Goal: Task Accomplishment & Management: Manage account settings

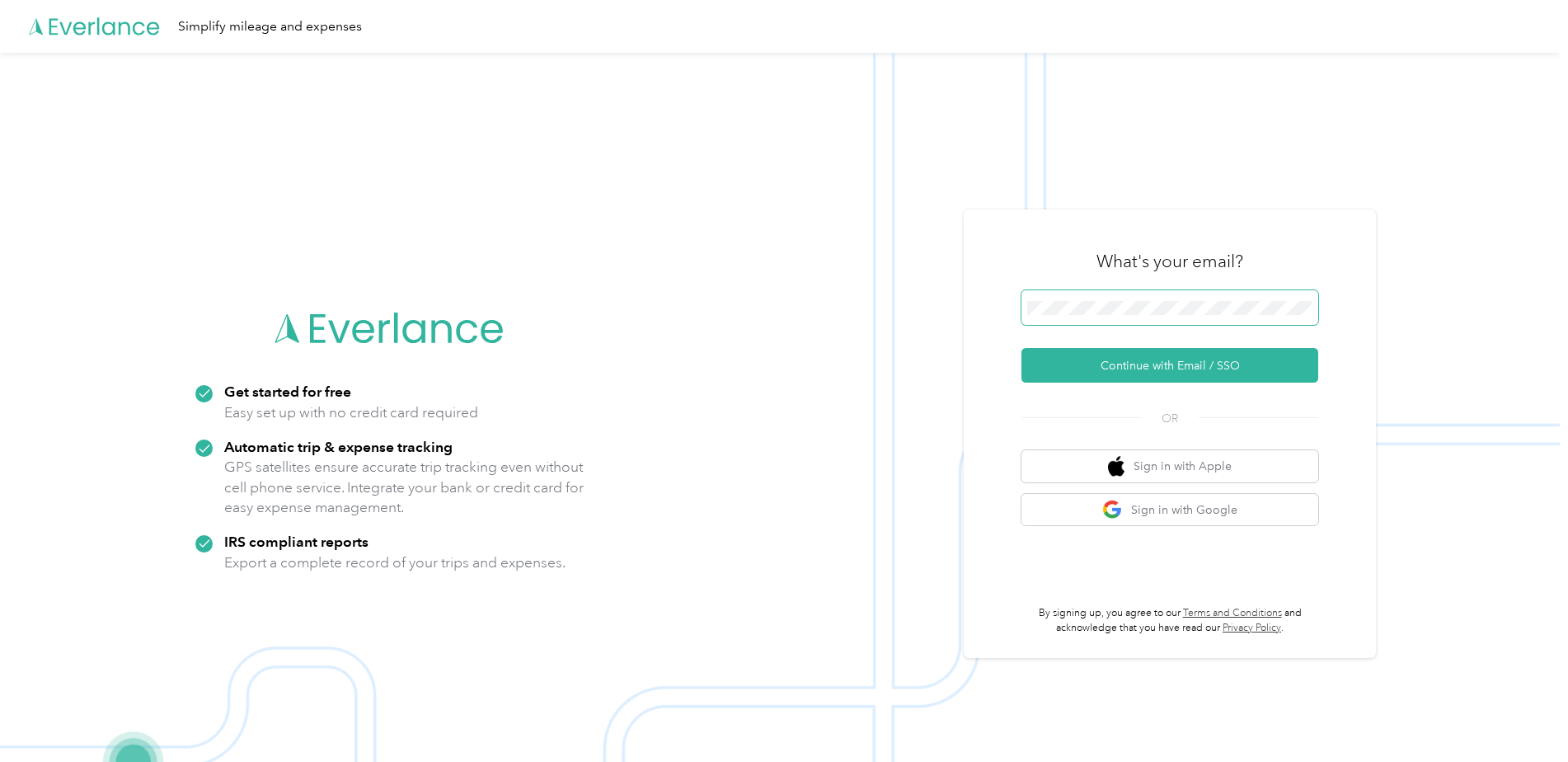
click at [1211, 294] on span at bounding box center [1170, 307] width 296 height 35
click at [1199, 365] on button "Continue with Email / SSO" at bounding box center [1170, 365] width 296 height 35
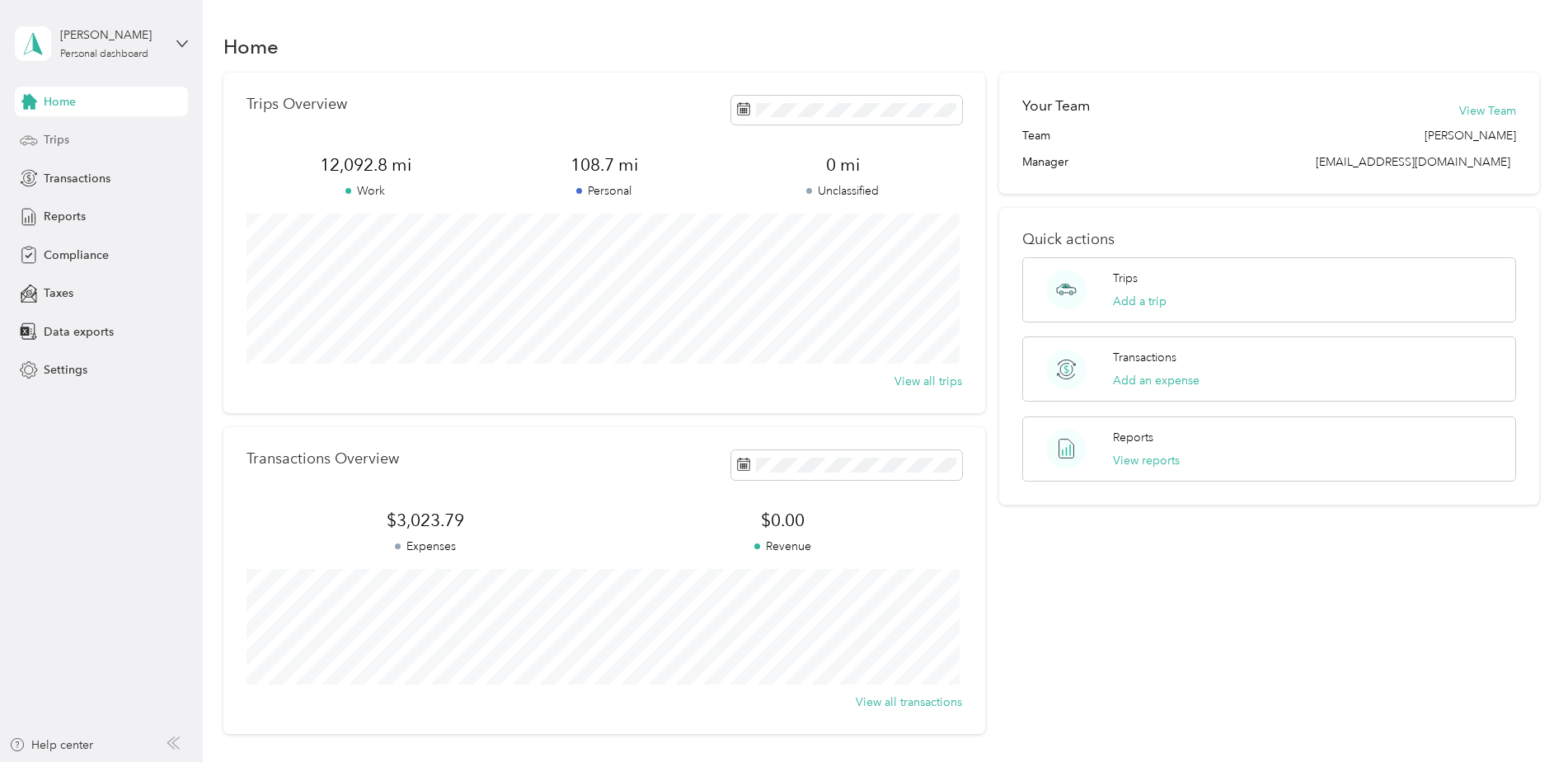
click at [56, 141] on span "Trips" at bounding box center [57, 139] width 26 height 17
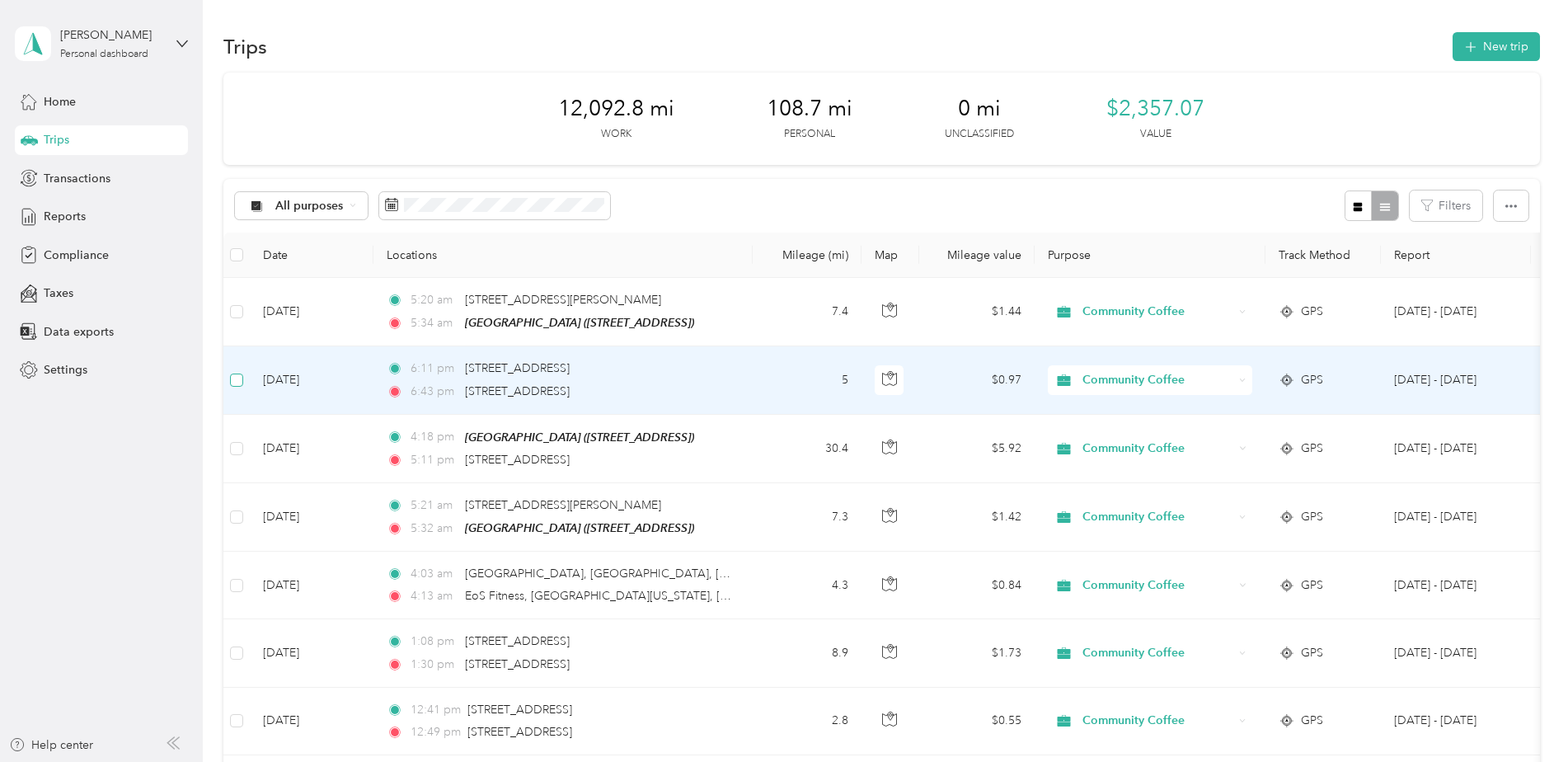
click at [240, 387] on label at bounding box center [236, 380] width 13 height 18
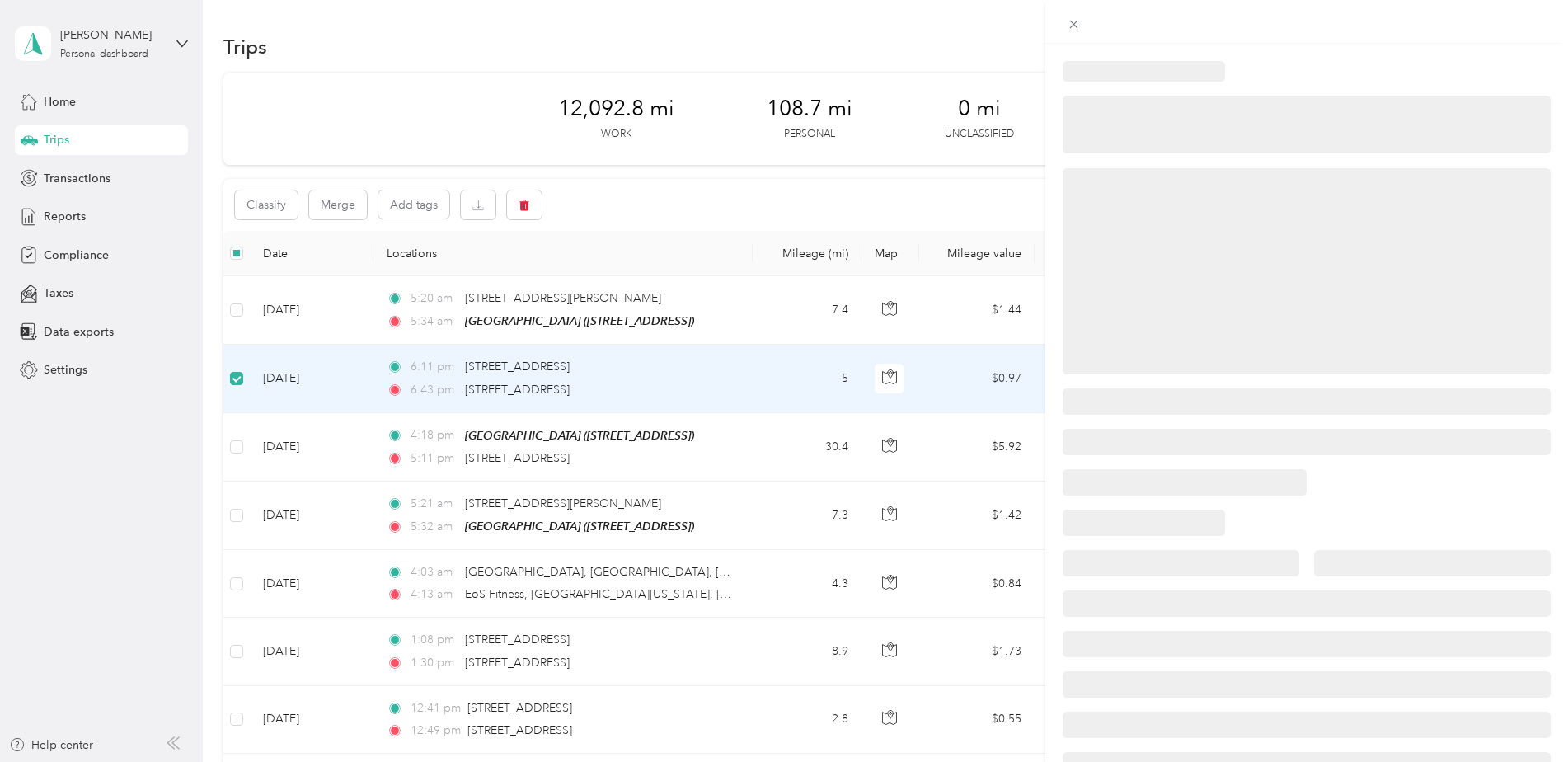
click at [234, 452] on div at bounding box center [784, 381] width 1568 height 762
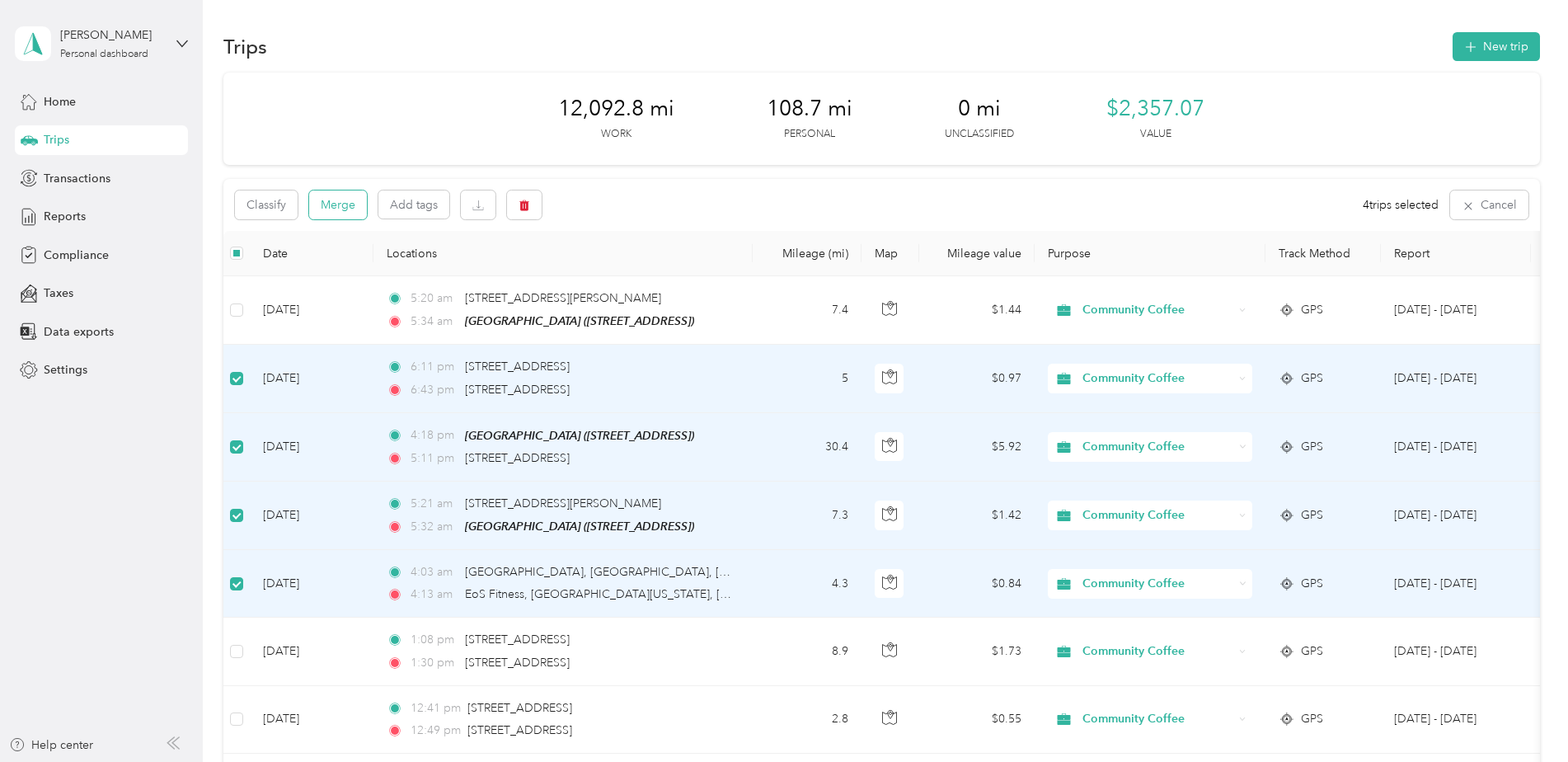
click at [355, 209] on button "Merge" at bounding box center [338, 204] width 58 height 29
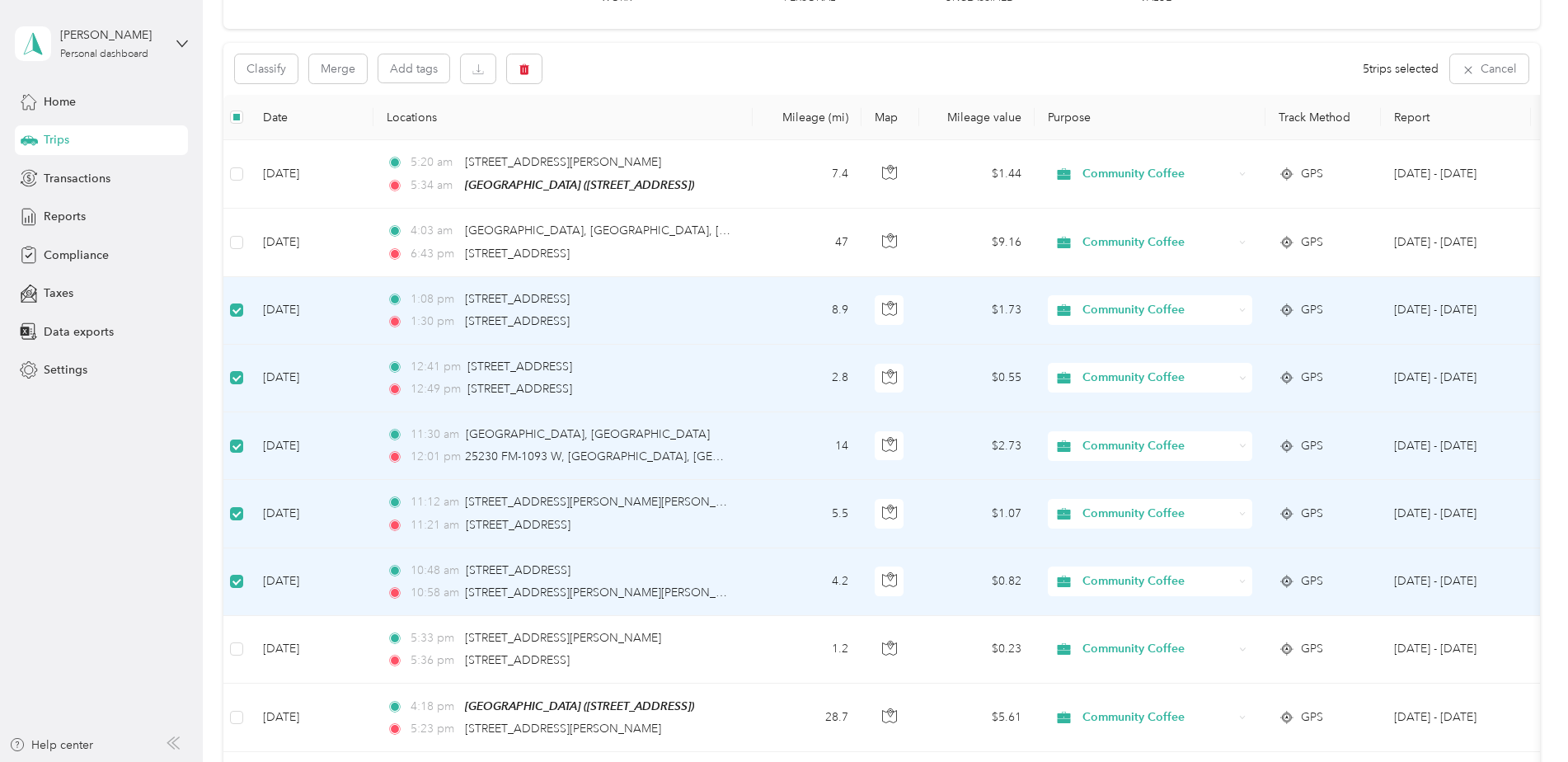
scroll to position [165, 0]
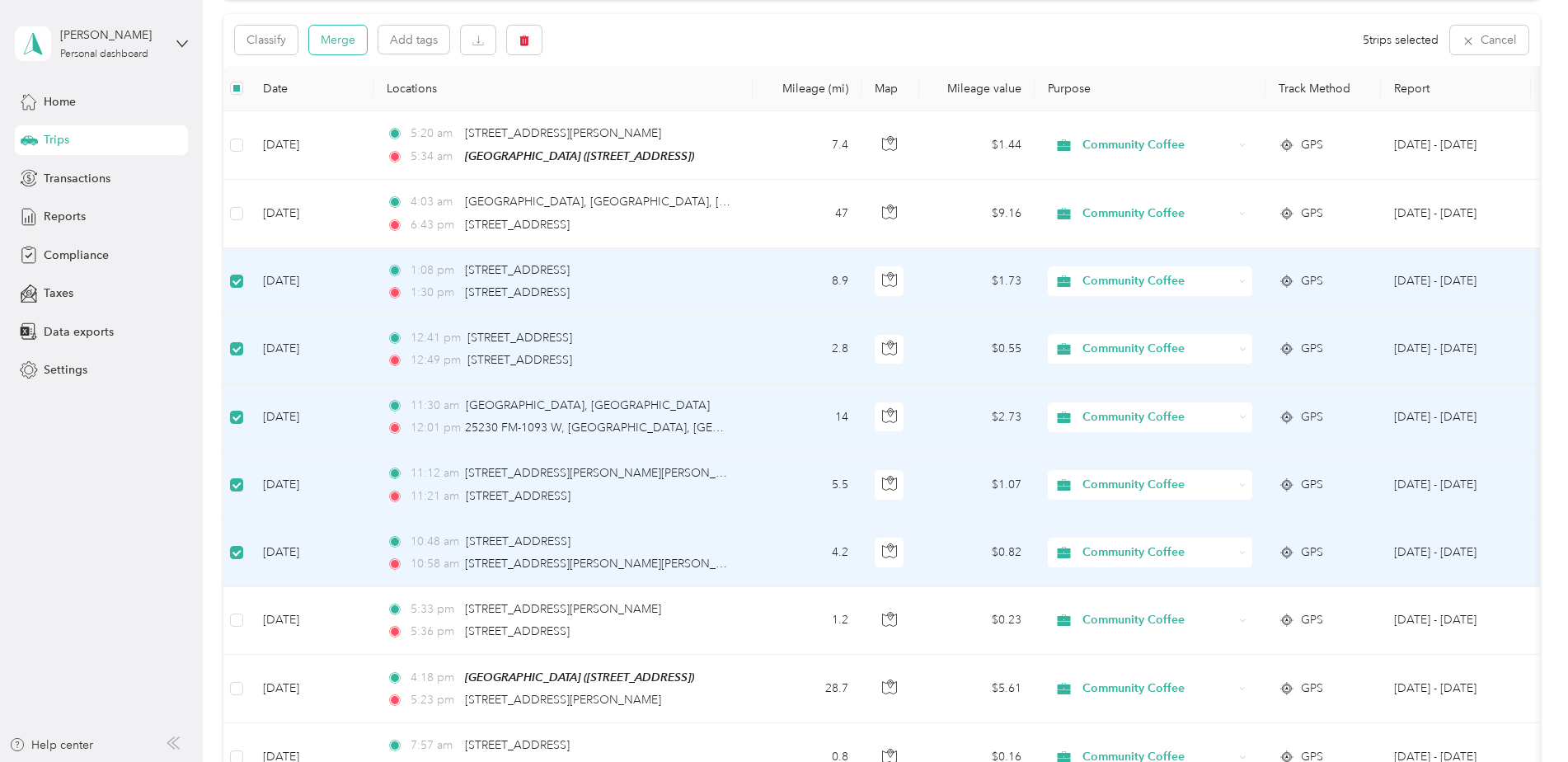
click at [354, 41] on button "Merge" at bounding box center [338, 40] width 58 height 29
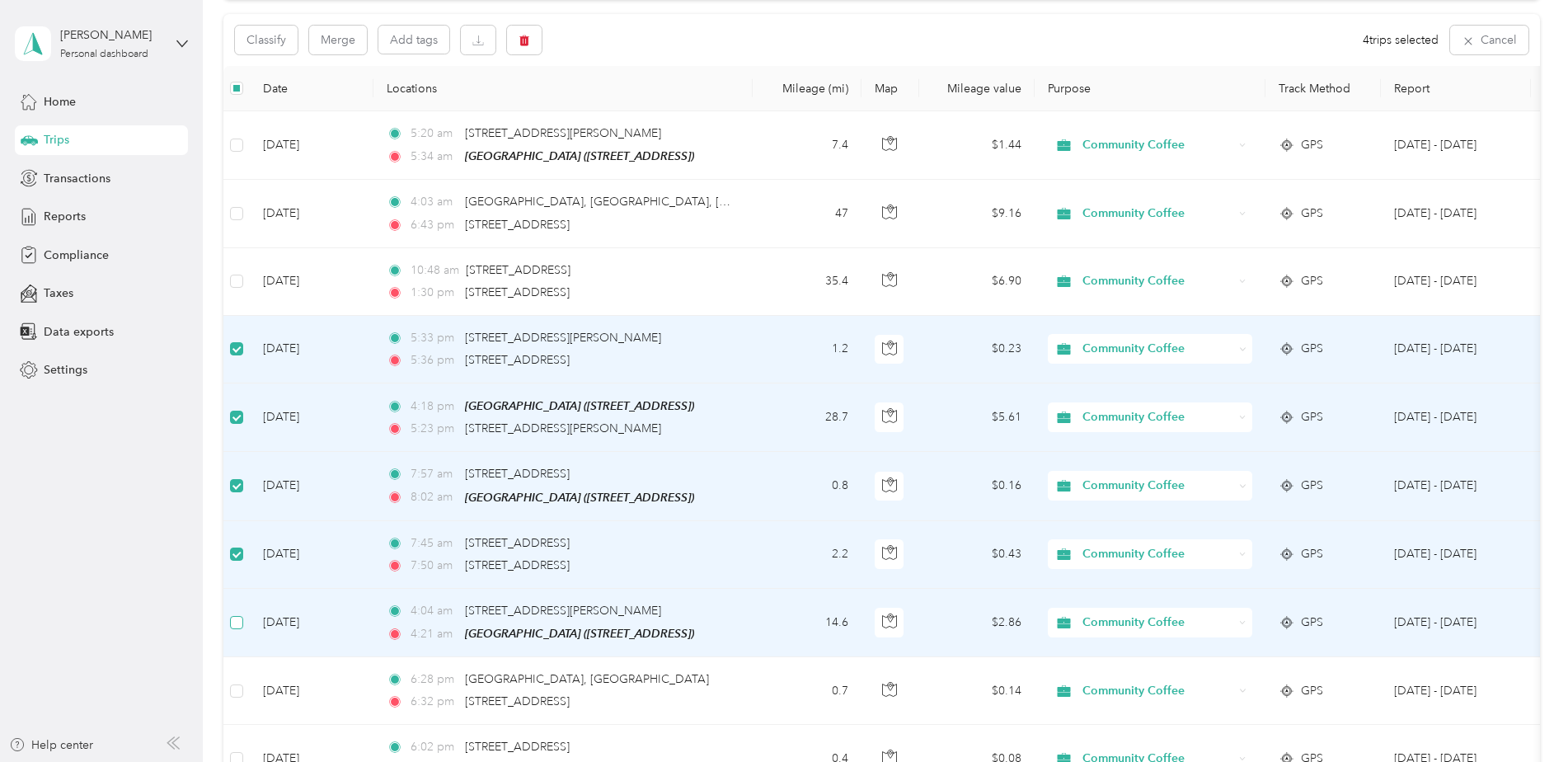
click at [236, 614] on label at bounding box center [236, 623] width 13 height 18
click at [327, 36] on button "Merge" at bounding box center [338, 40] width 58 height 29
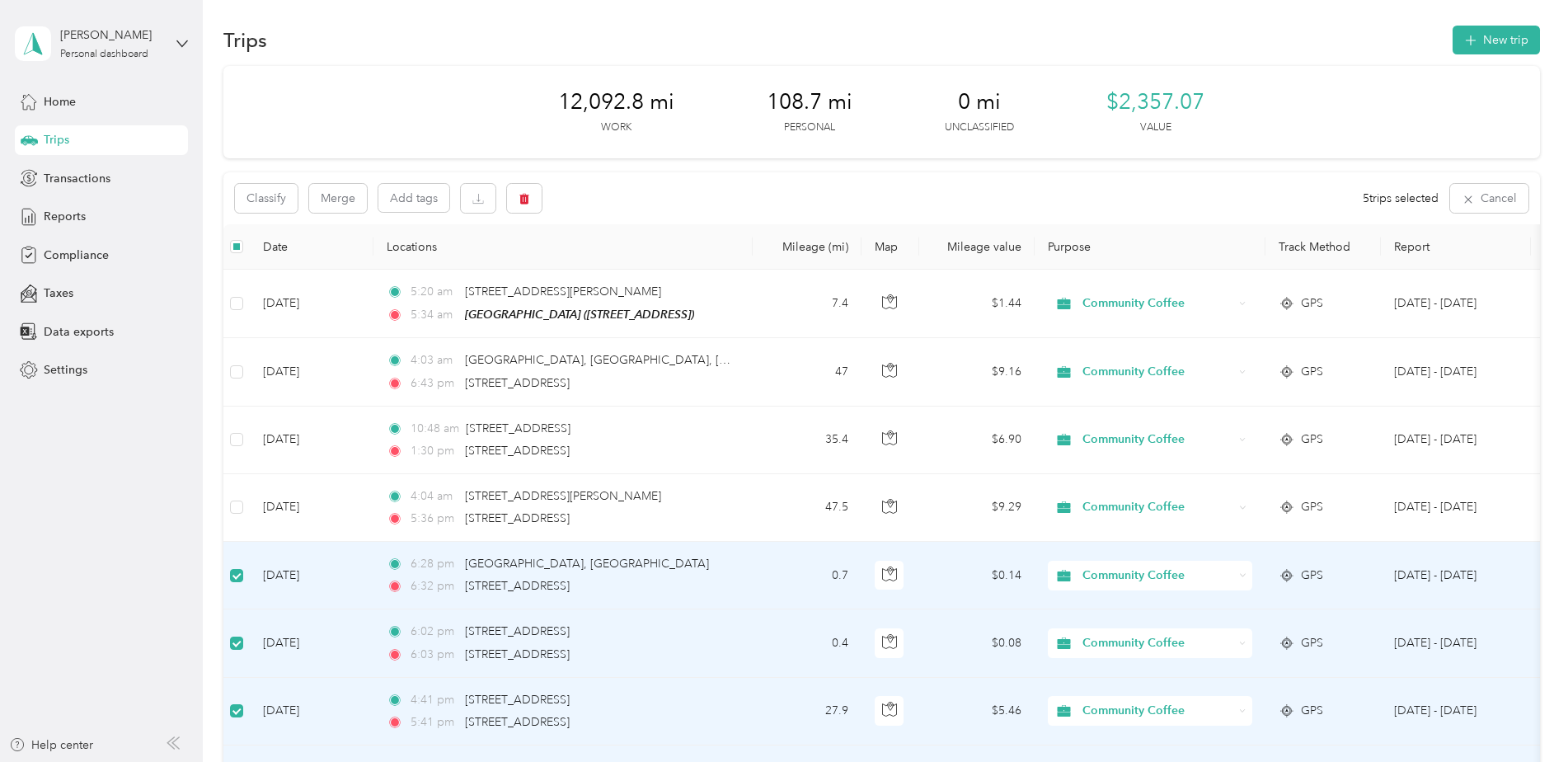
scroll to position [0, 0]
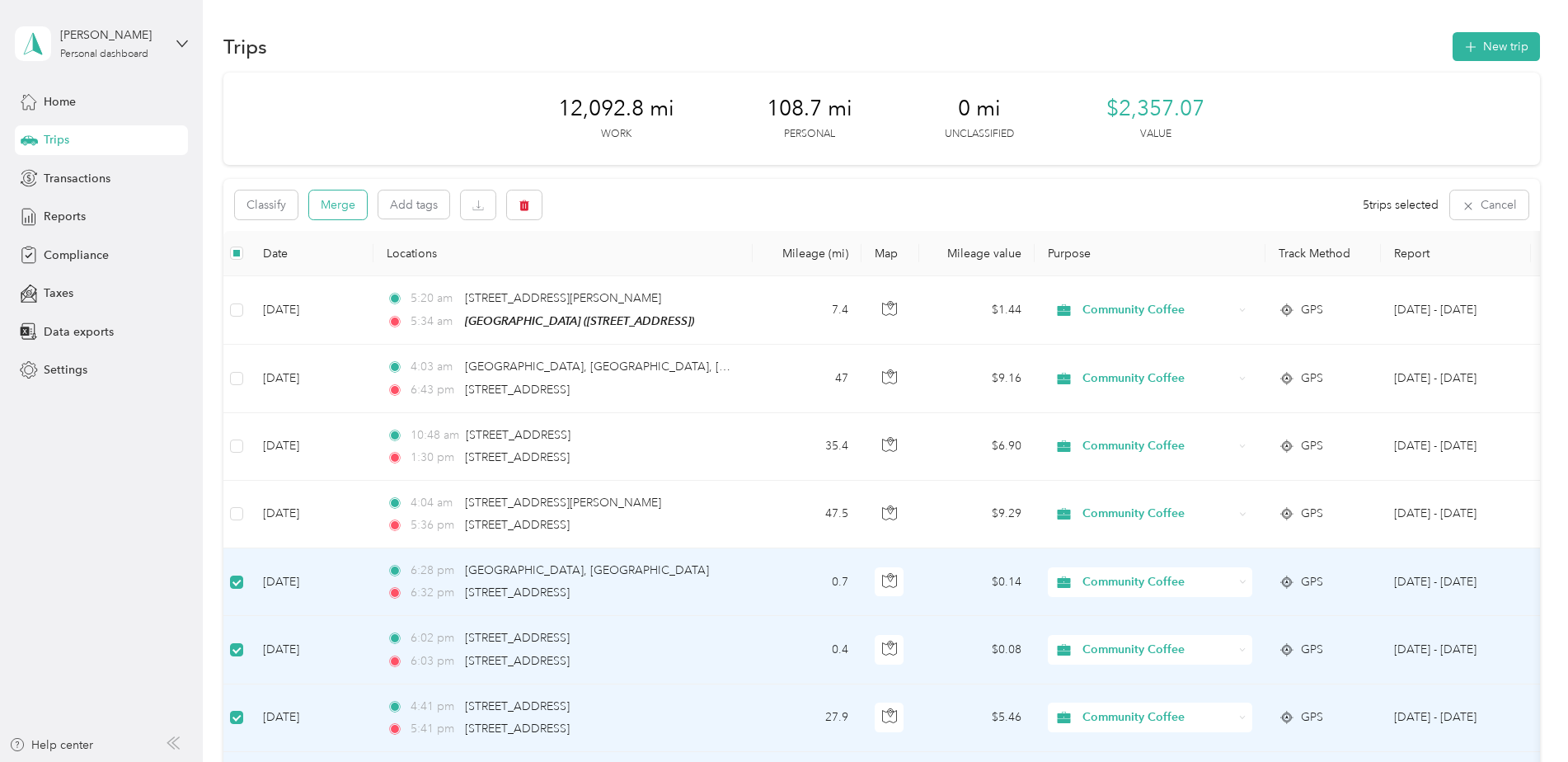
click at [354, 202] on button "Merge" at bounding box center [338, 204] width 58 height 29
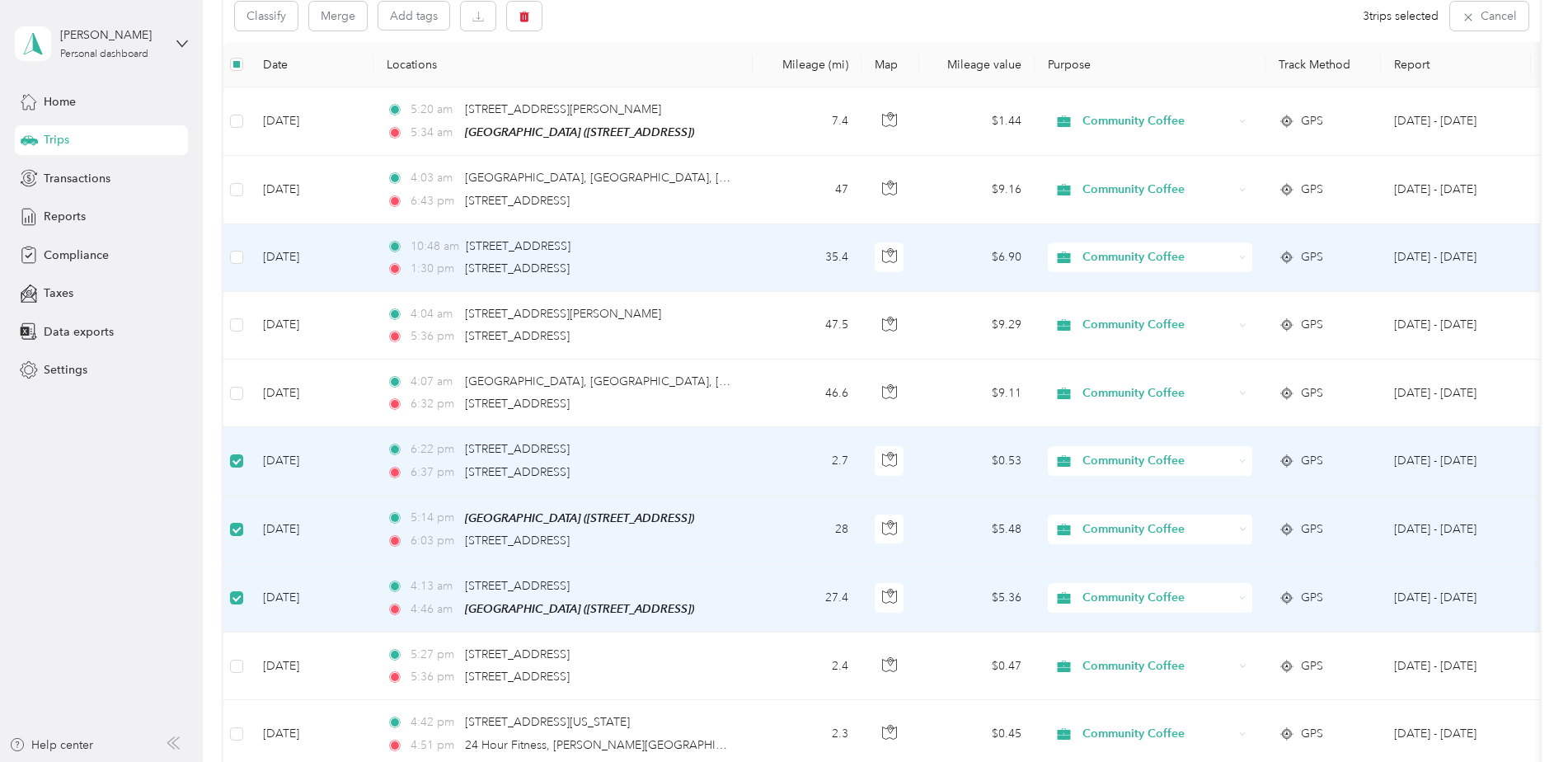
scroll to position [163, 0]
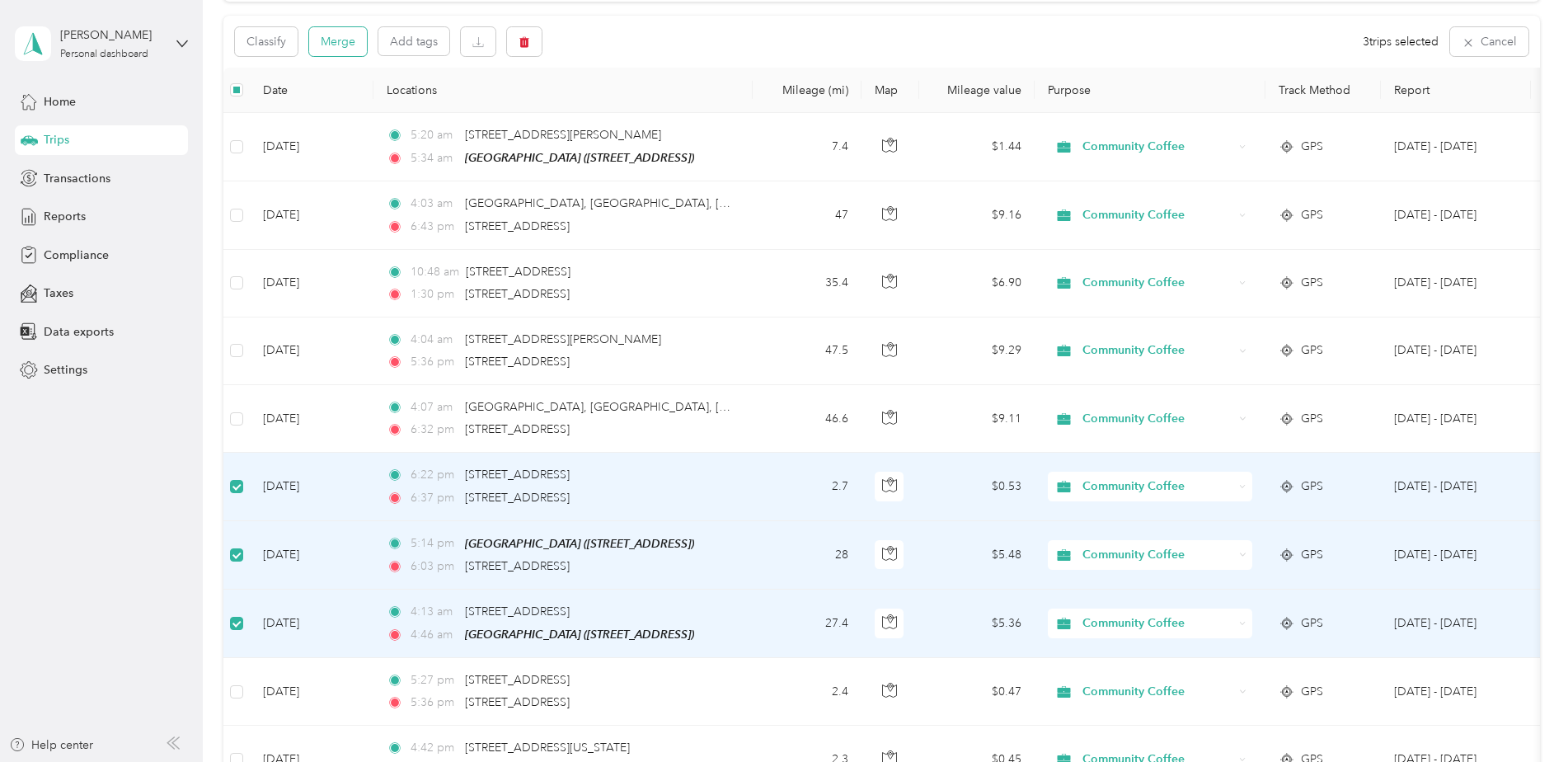
click at [365, 40] on button "Merge" at bounding box center [338, 41] width 58 height 29
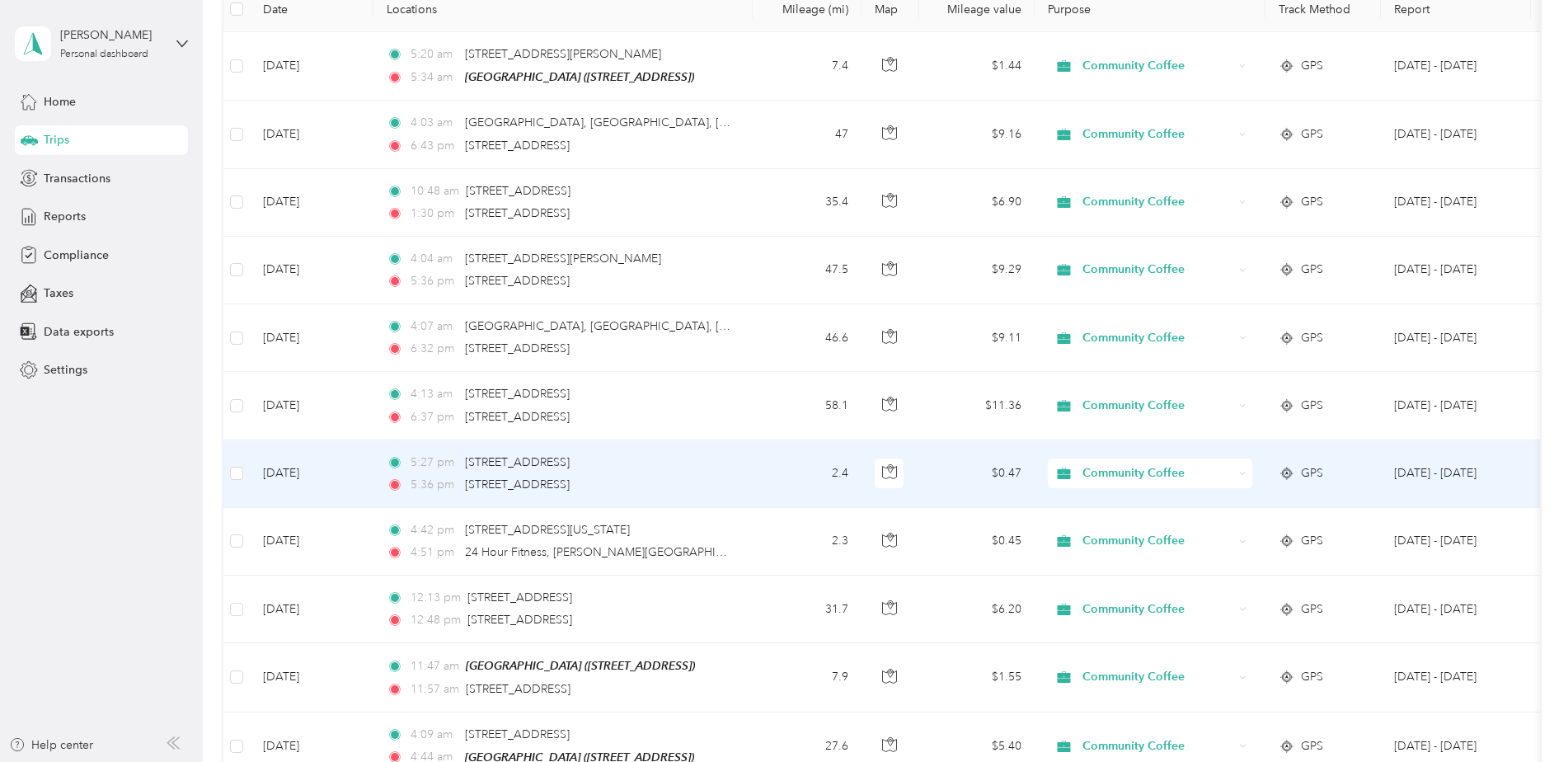
scroll to position [244, 0]
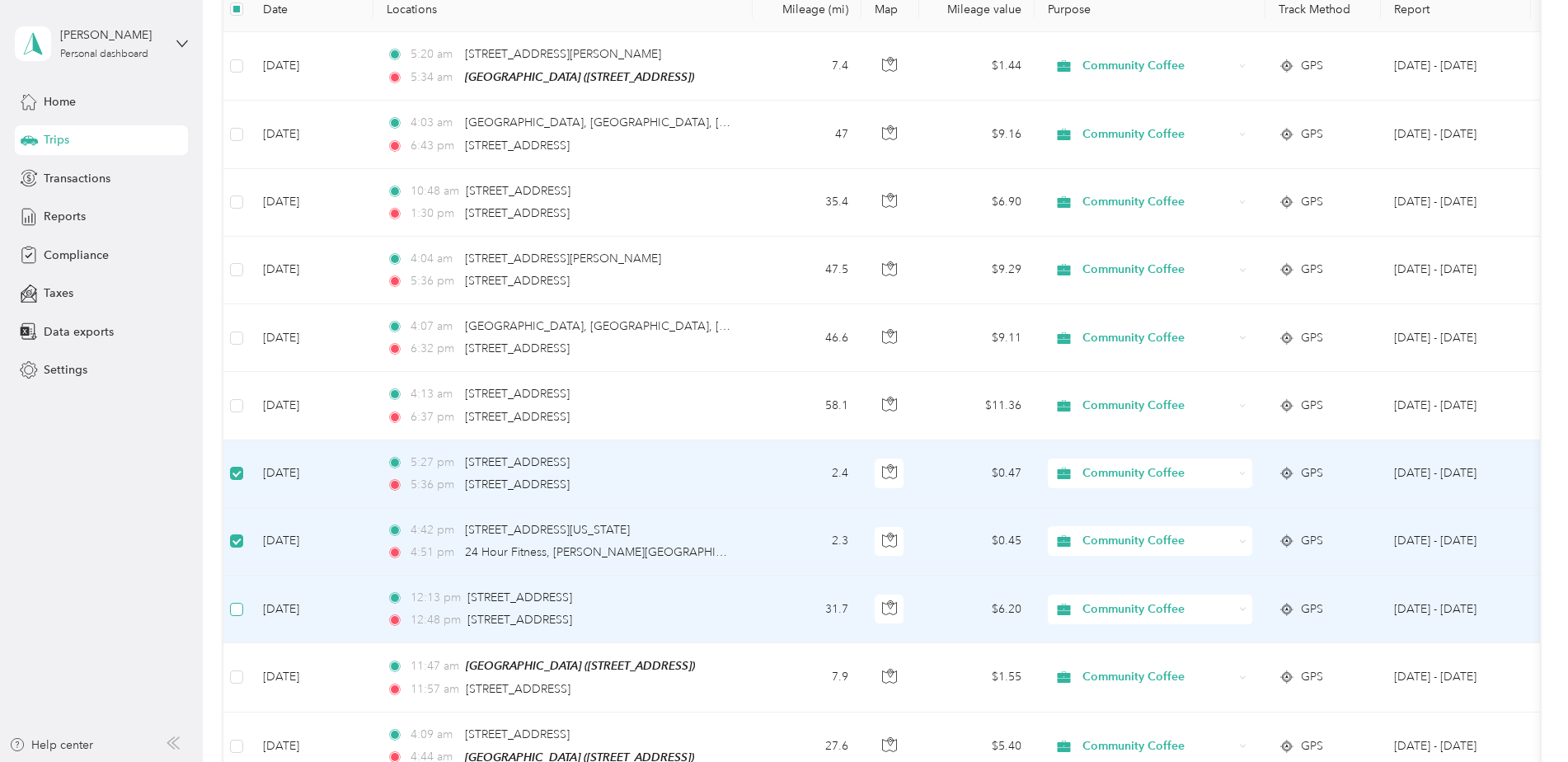
click at [241, 615] on label at bounding box center [236, 609] width 13 height 18
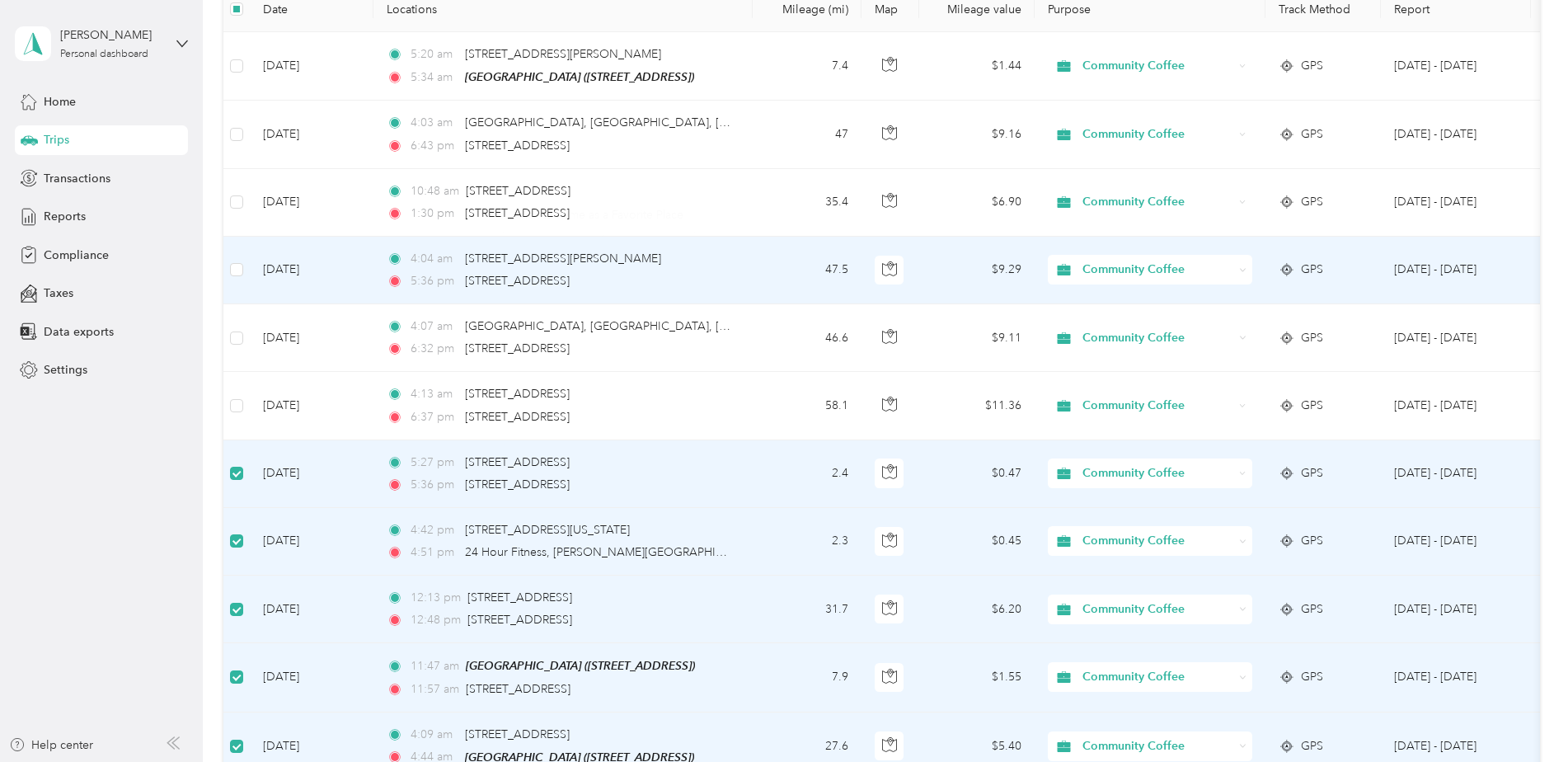
scroll to position [0, 0]
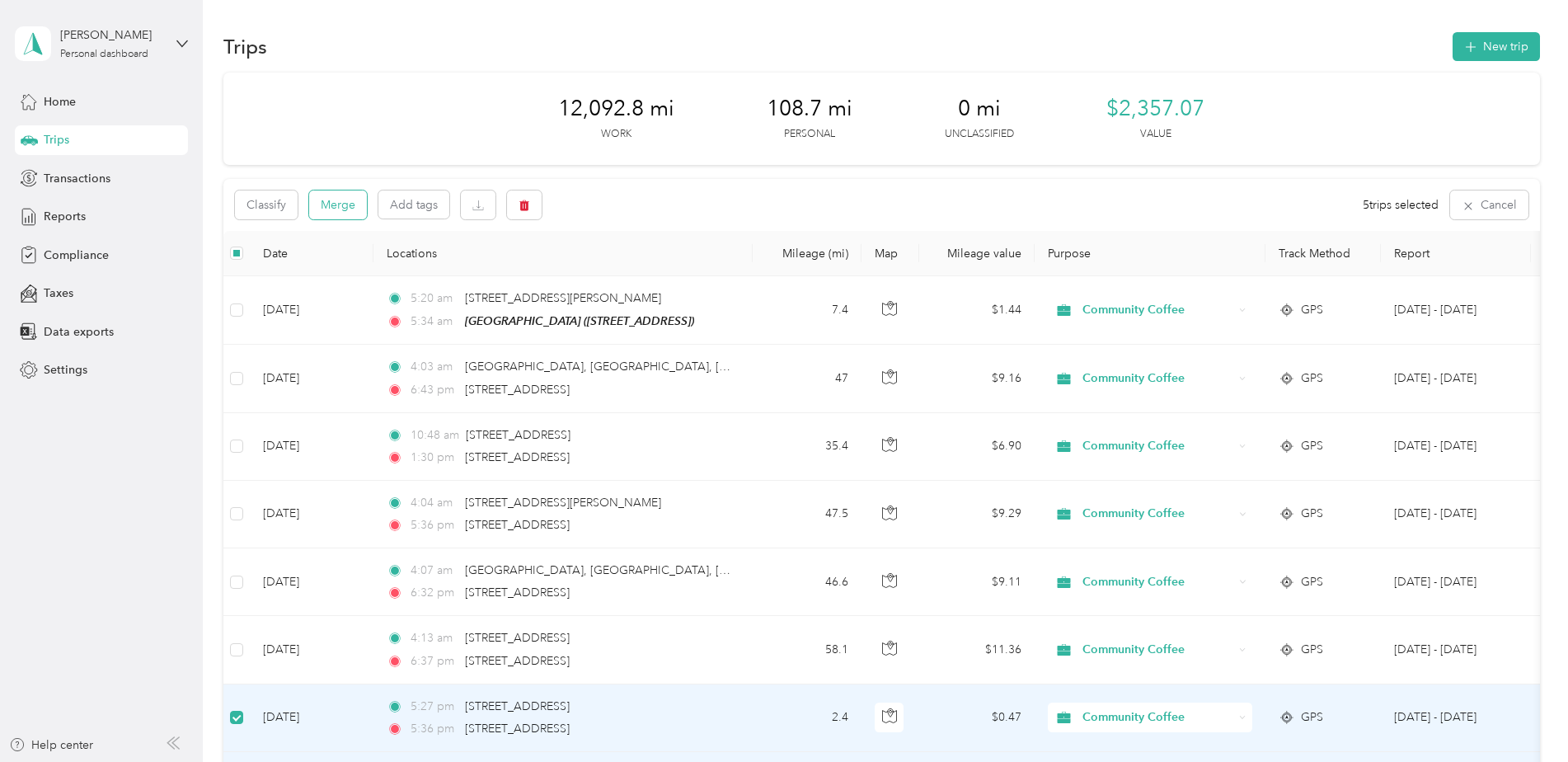
click at [316, 210] on button "Merge" at bounding box center [338, 204] width 58 height 29
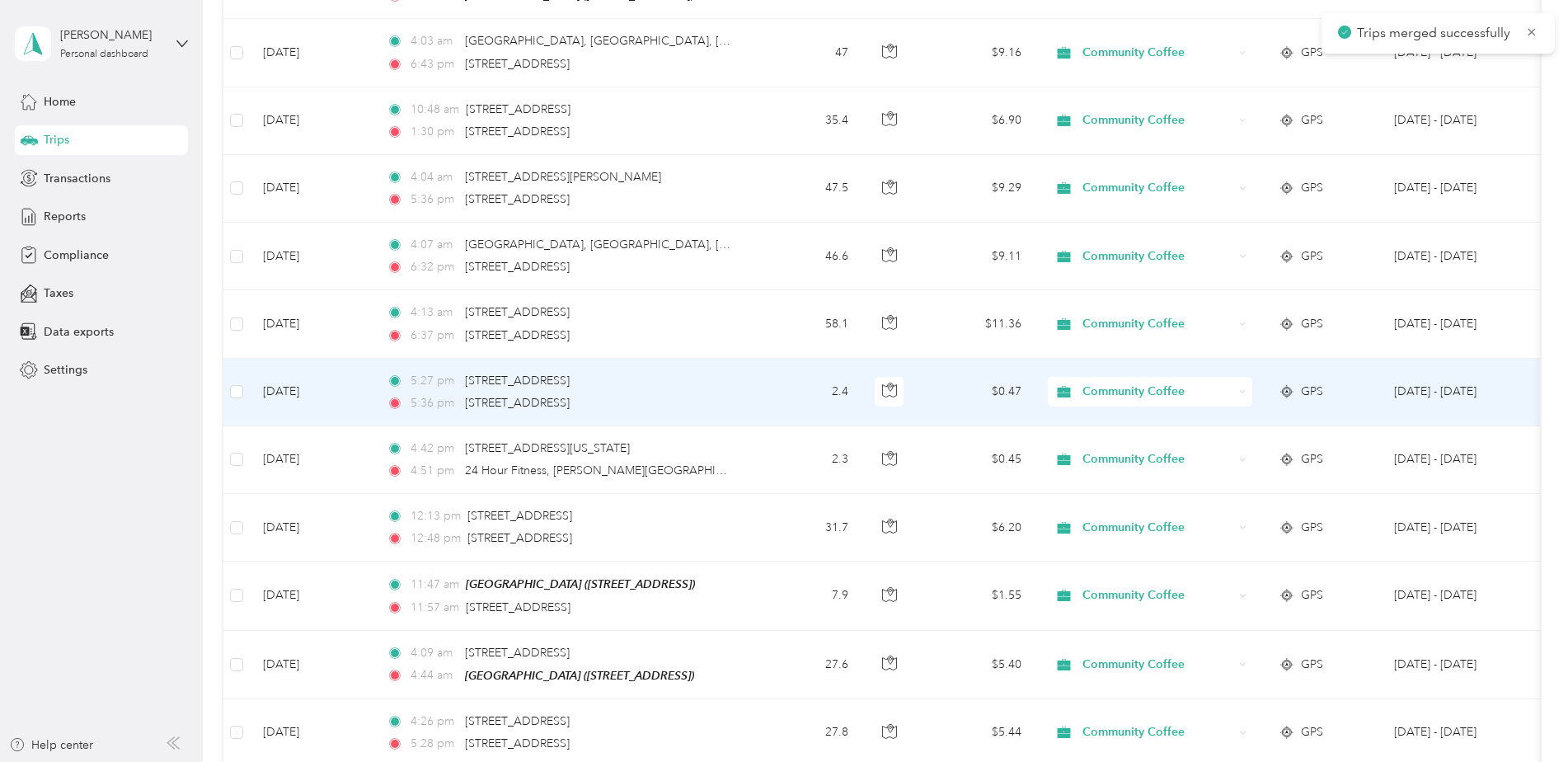
scroll to position [330, 0]
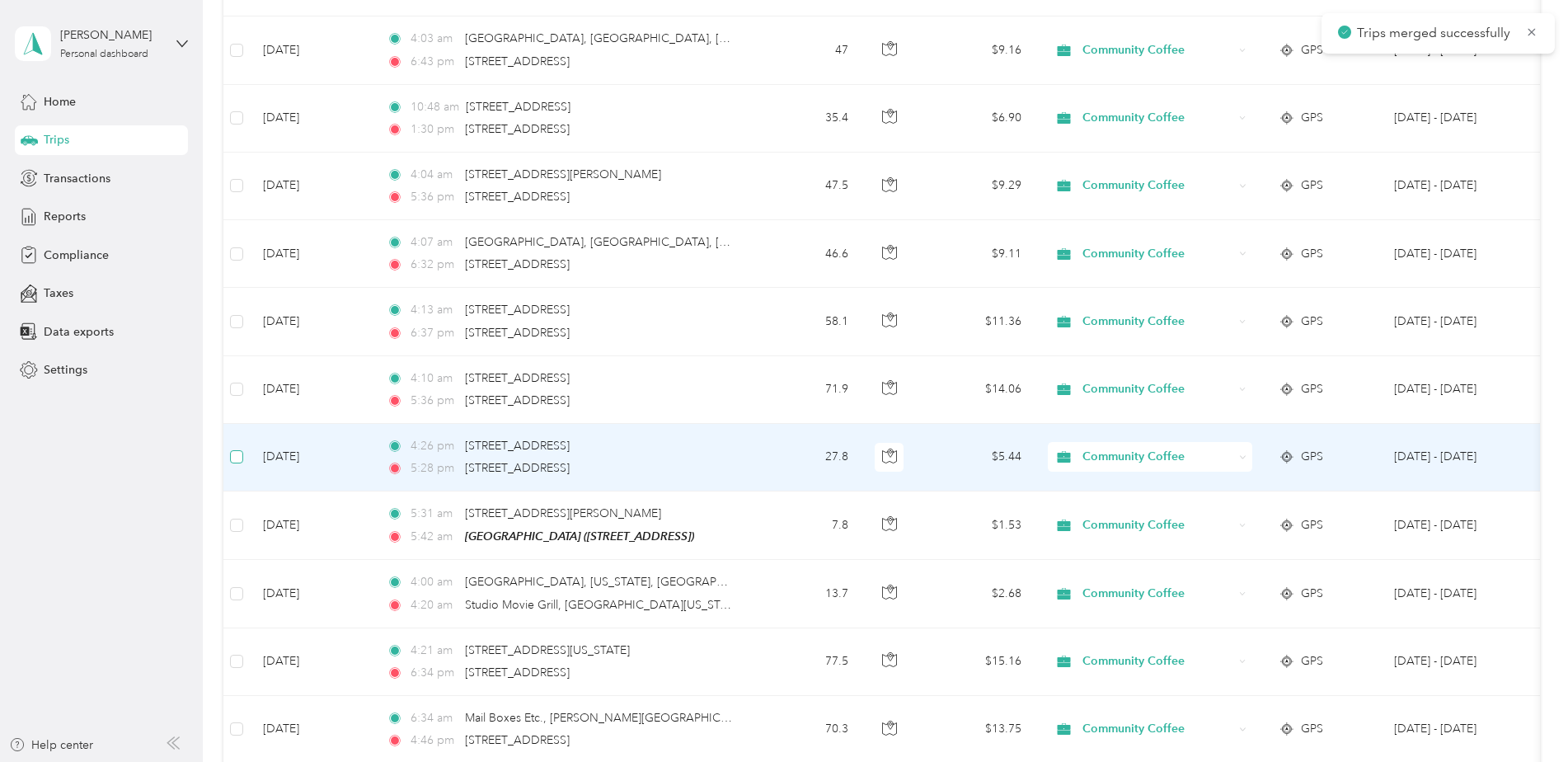
click at [234, 464] on label at bounding box center [236, 457] width 13 height 18
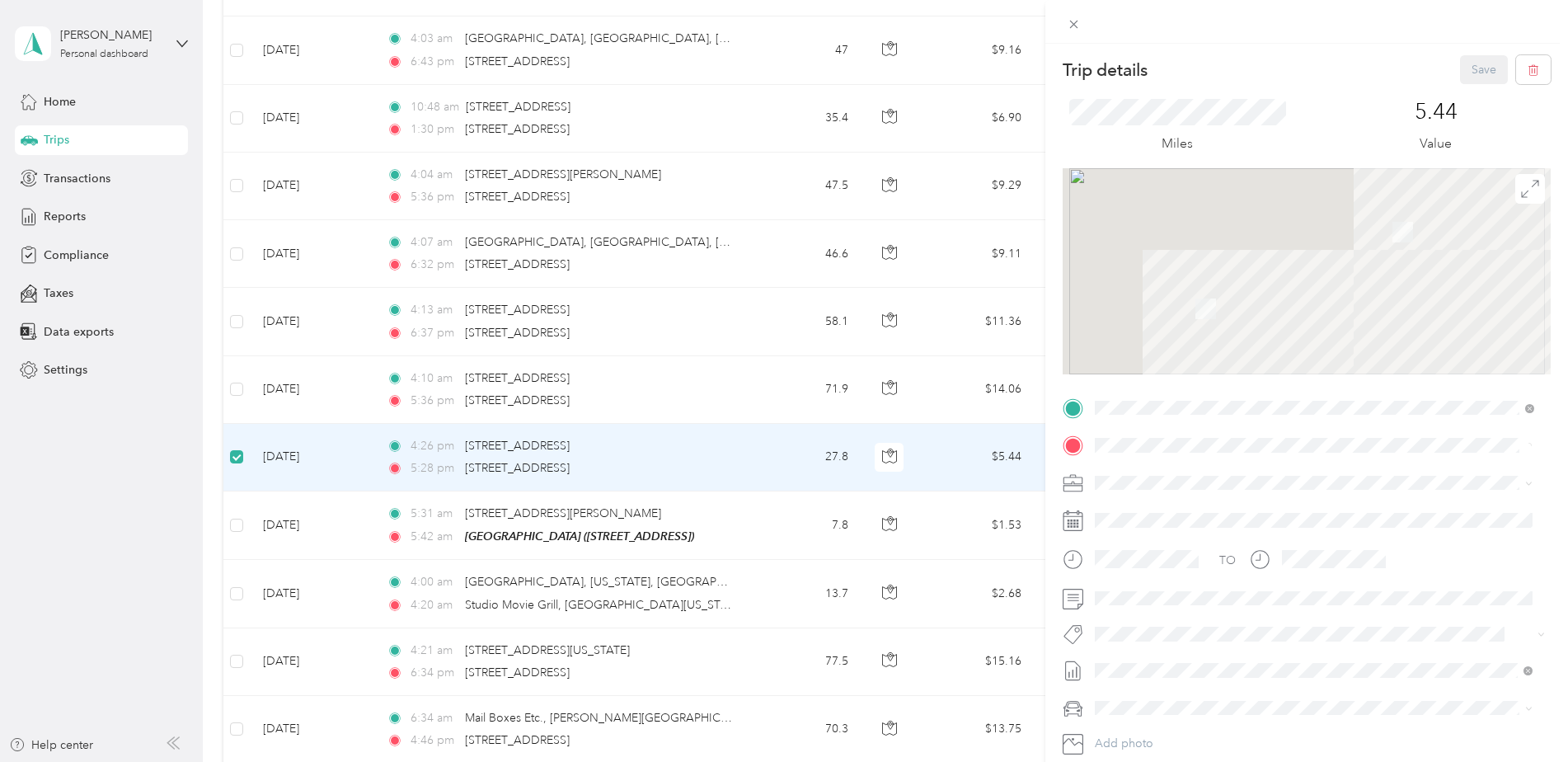
click at [239, 527] on div "Trip details Save This trip cannot be edited because it is either under review,…" at bounding box center [784, 381] width 1568 height 762
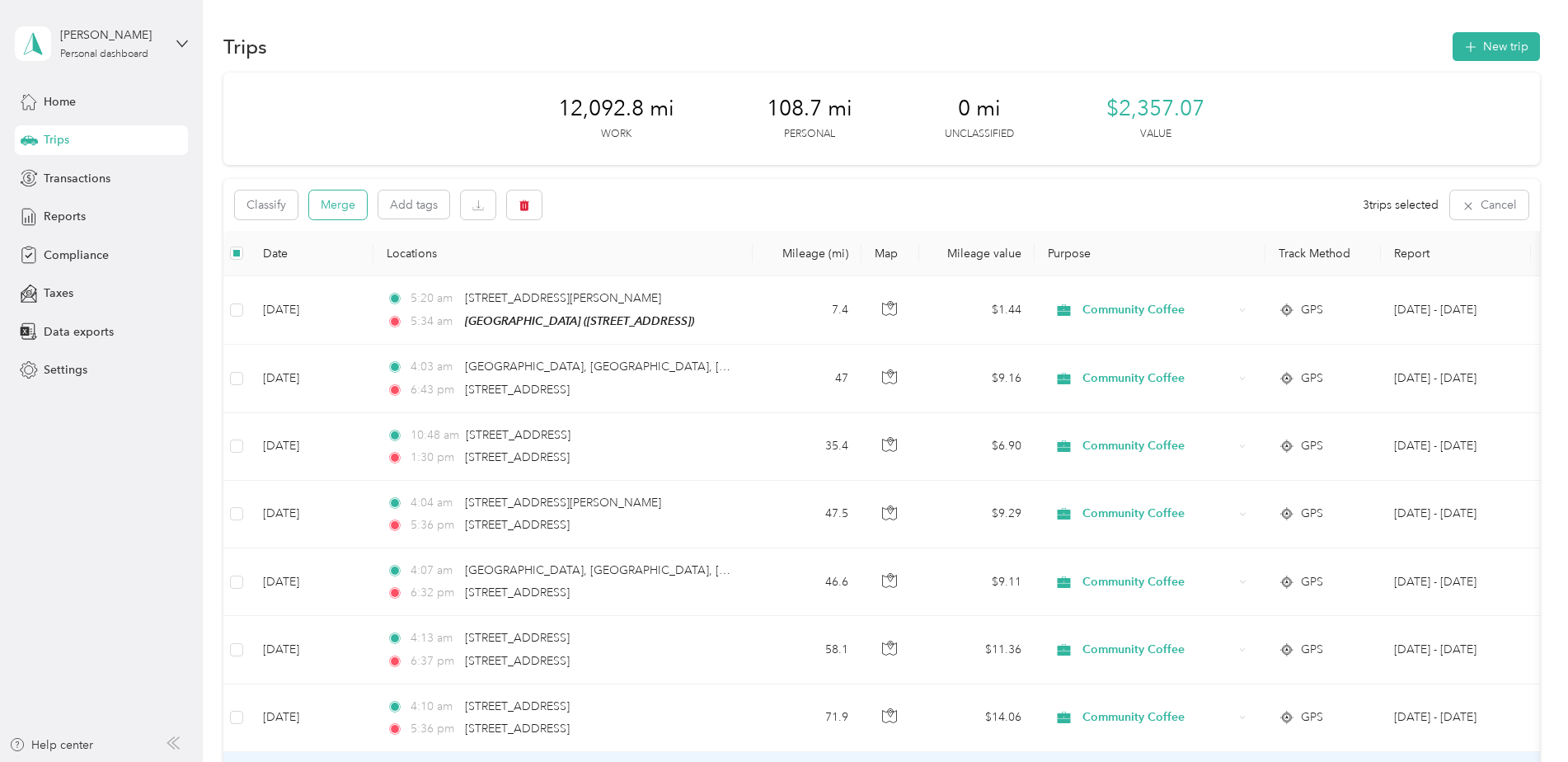
click at [331, 191] on button "Merge" at bounding box center [338, 204] width 58 height 29
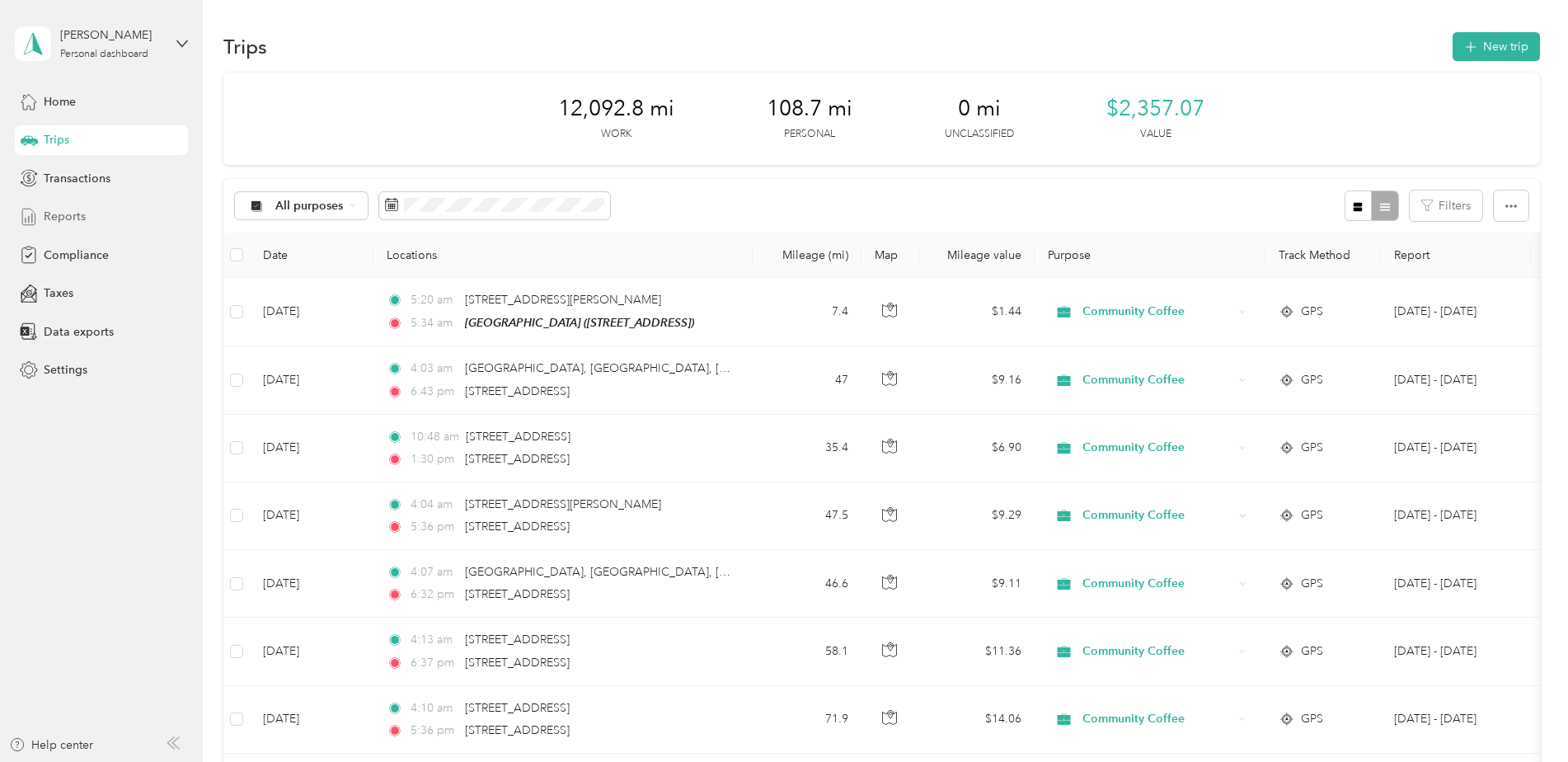
click at [81, 214] on span "Reports" at bounding box center [65, 216] width 42 height 17
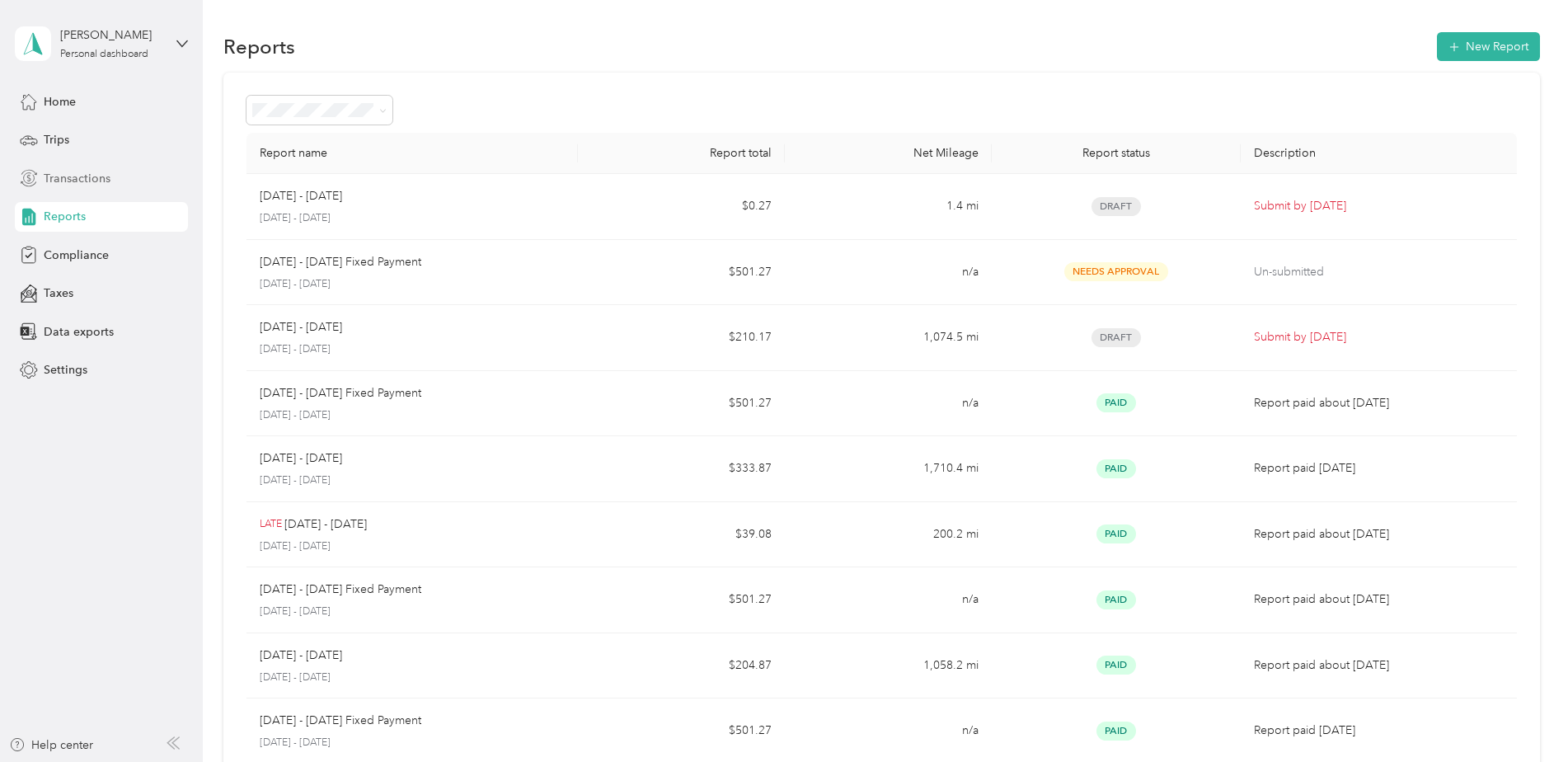
click at [80, 182] on span "Transactions" at bounding box center [77, 178] width 67 height 17
